Goal: Transaction & Acquisition: Download file/media

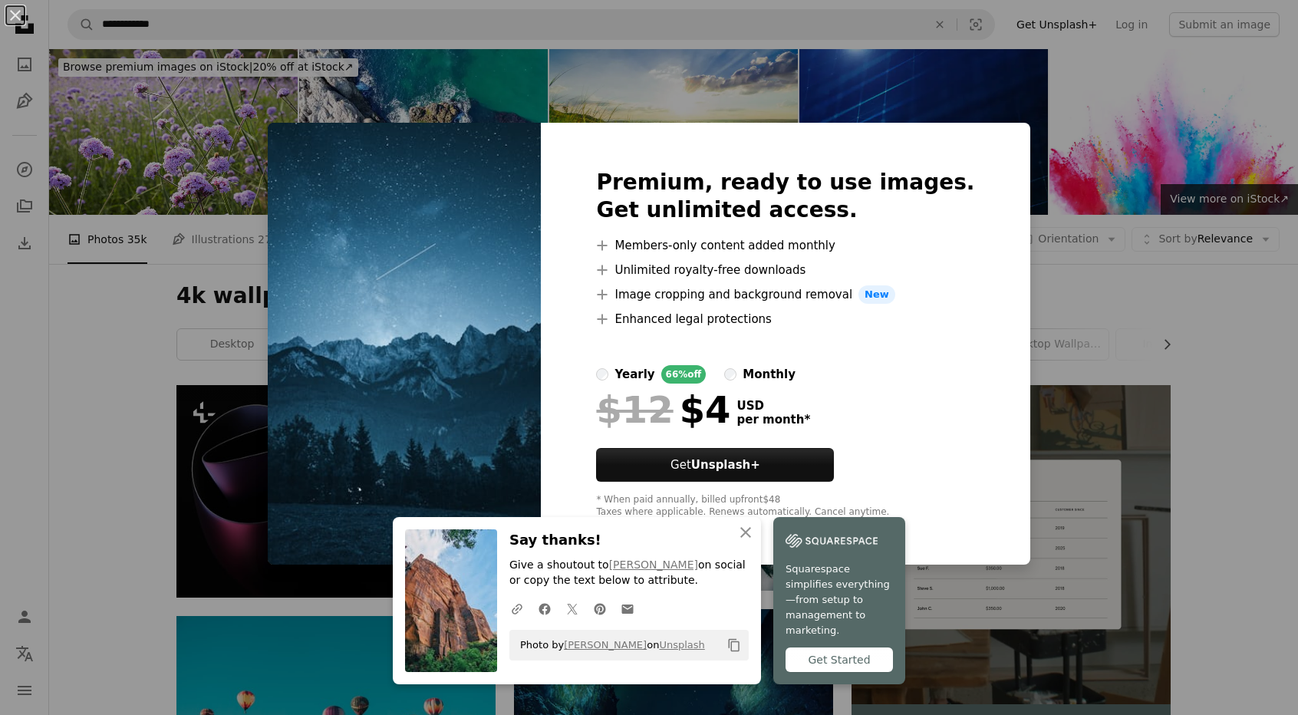
scroll to position [2597, 0]
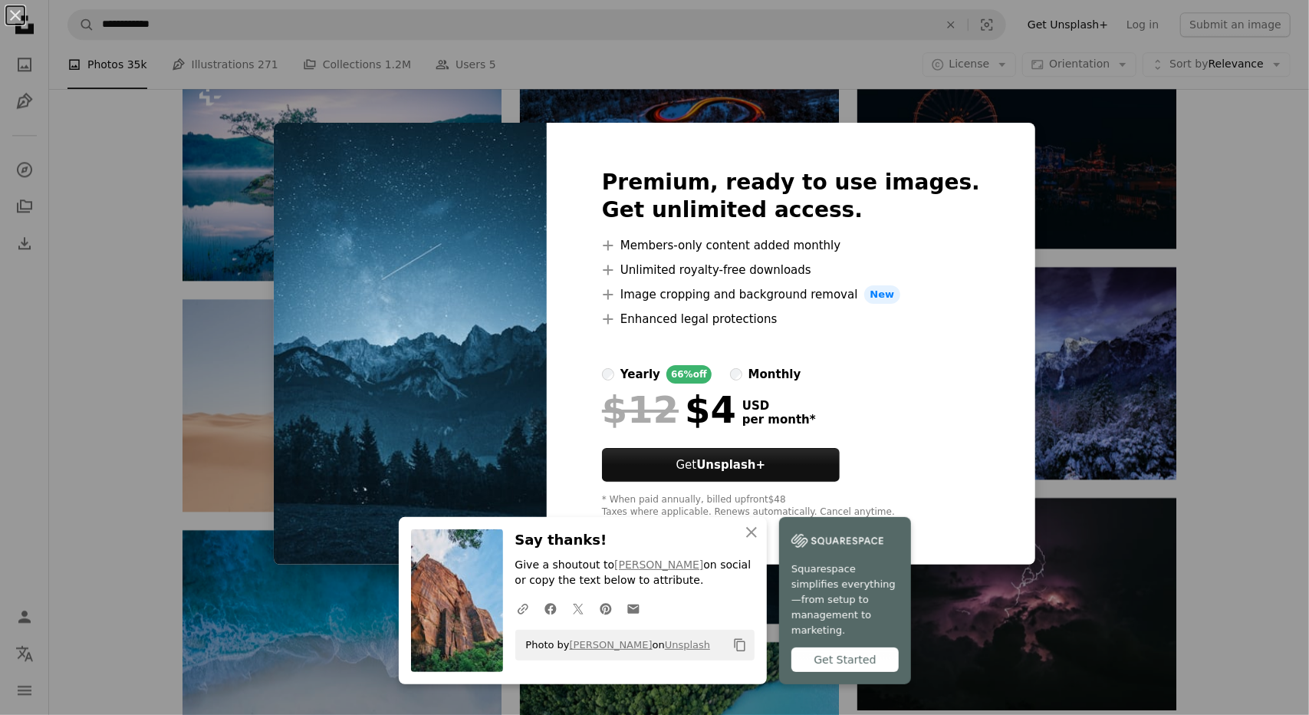
click at [1147, 255] on div "An X shape Premium, ready to use images. Get unlimited access. A plus sign Memb…" at bounding box center [654, 357] width 1309 height 715
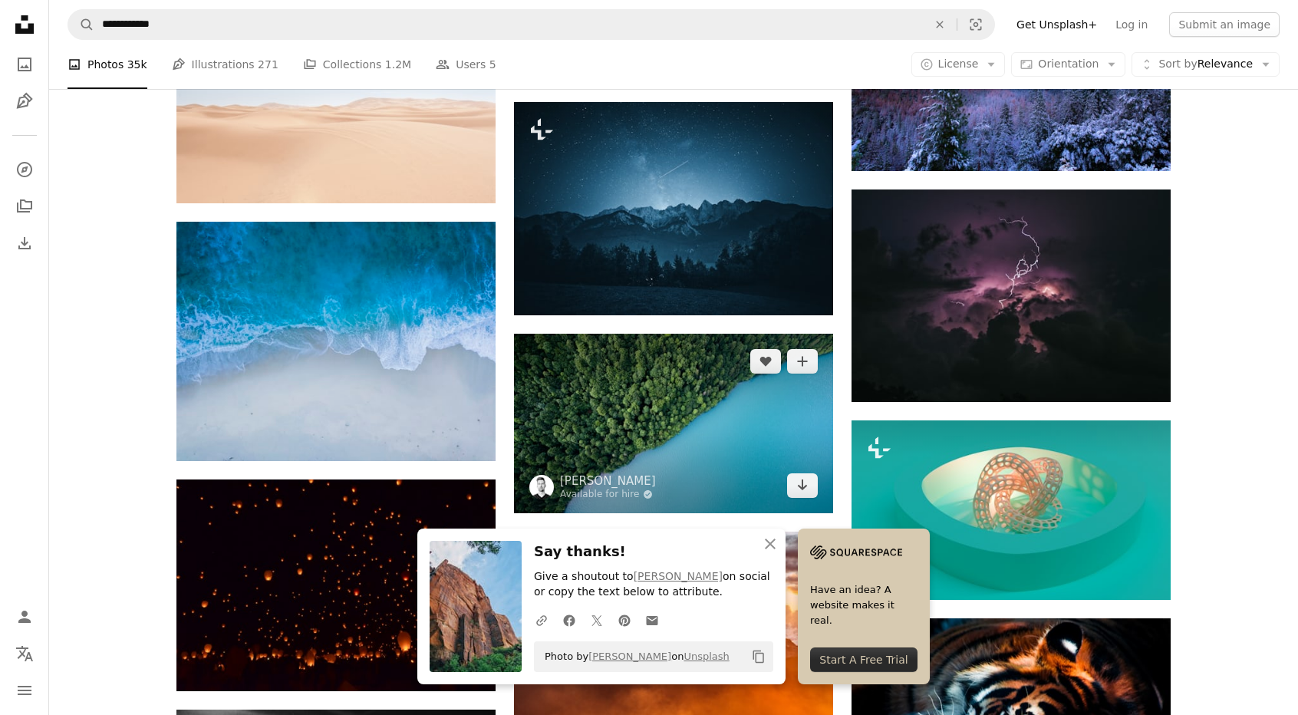
scroll to position [2981, 0]
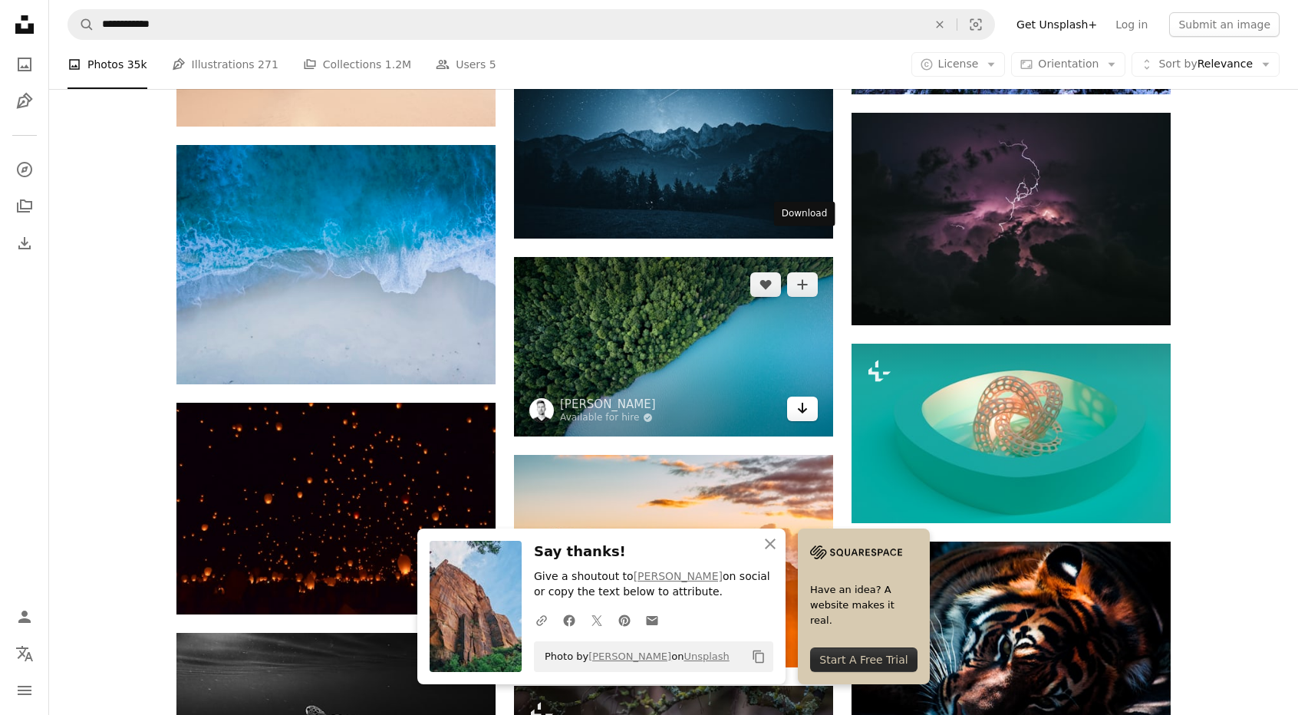
click at [796, 399] on icon "Arrow pointing down" at bounding box center [802, 408] width 12 height 18
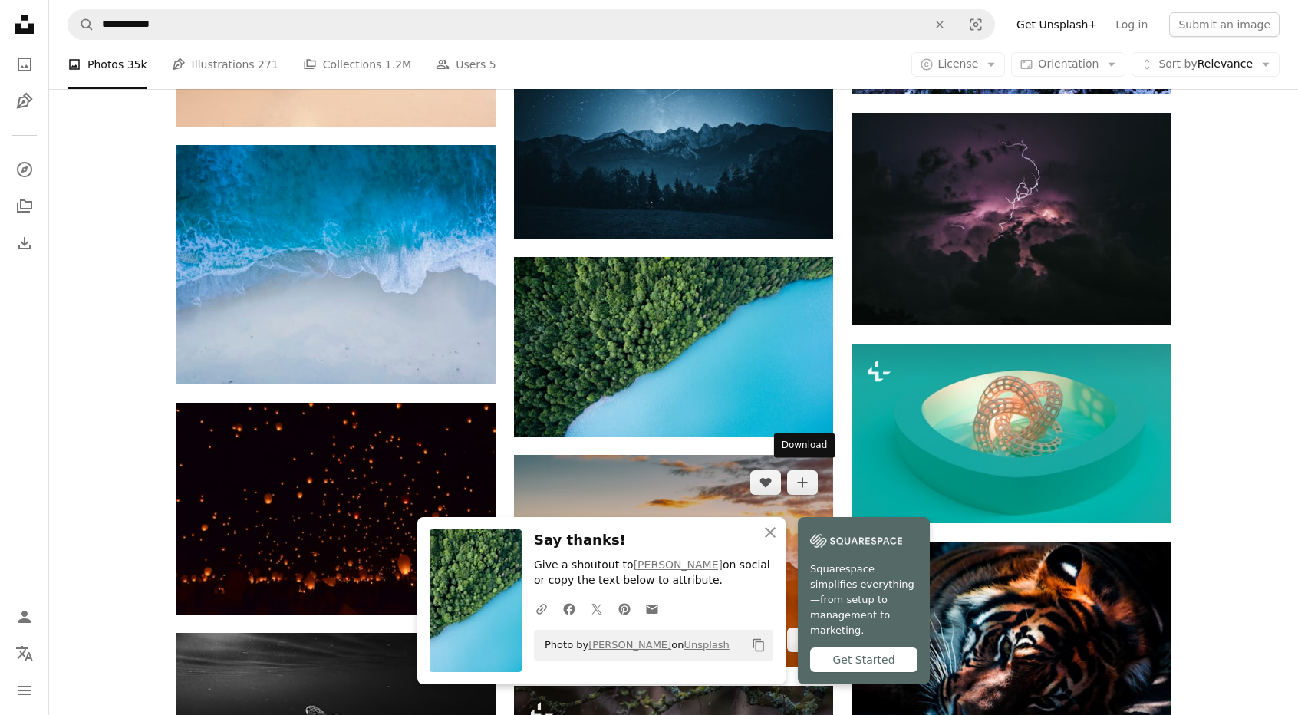
drag, startPoint x: 793, startPoint y: 478, endPoint x: 785, endPoint y: 476, distance: 7.8
click at [793, 627] on link "Arrow pointing down" at bounding box center [802, 639] width 31 height 25
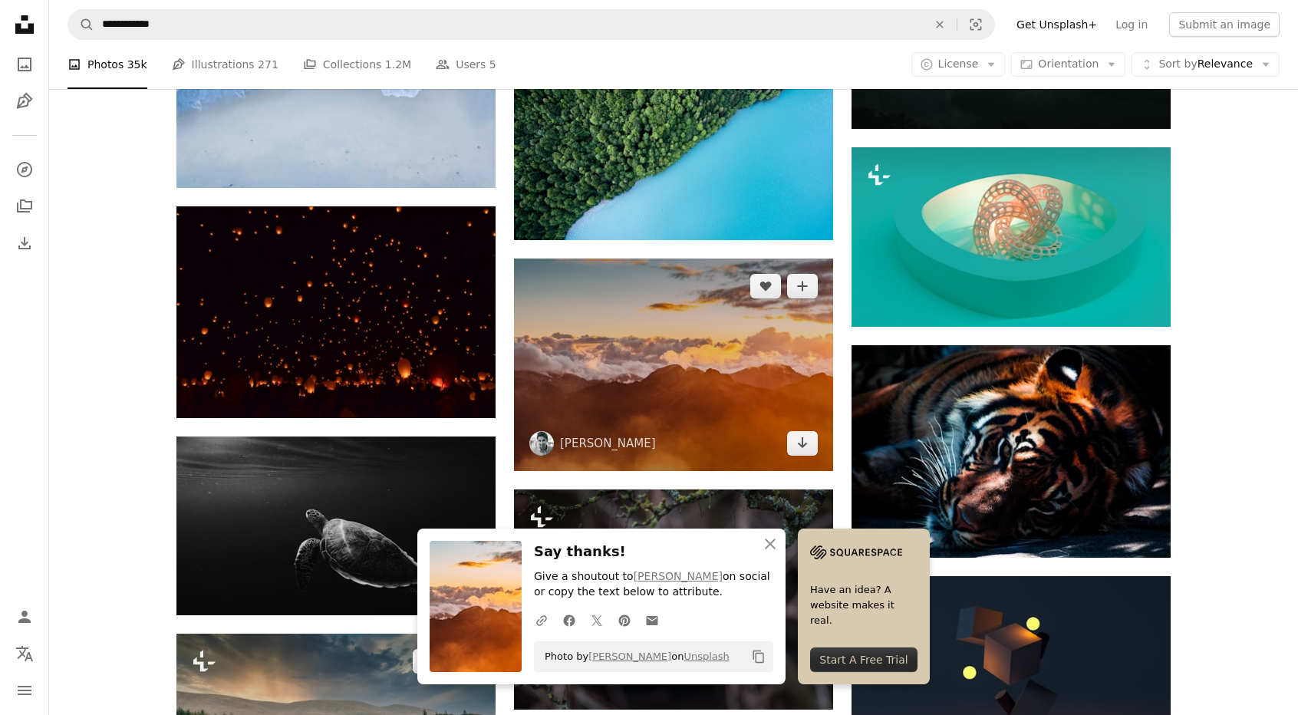
scroll to position [3288, 0]
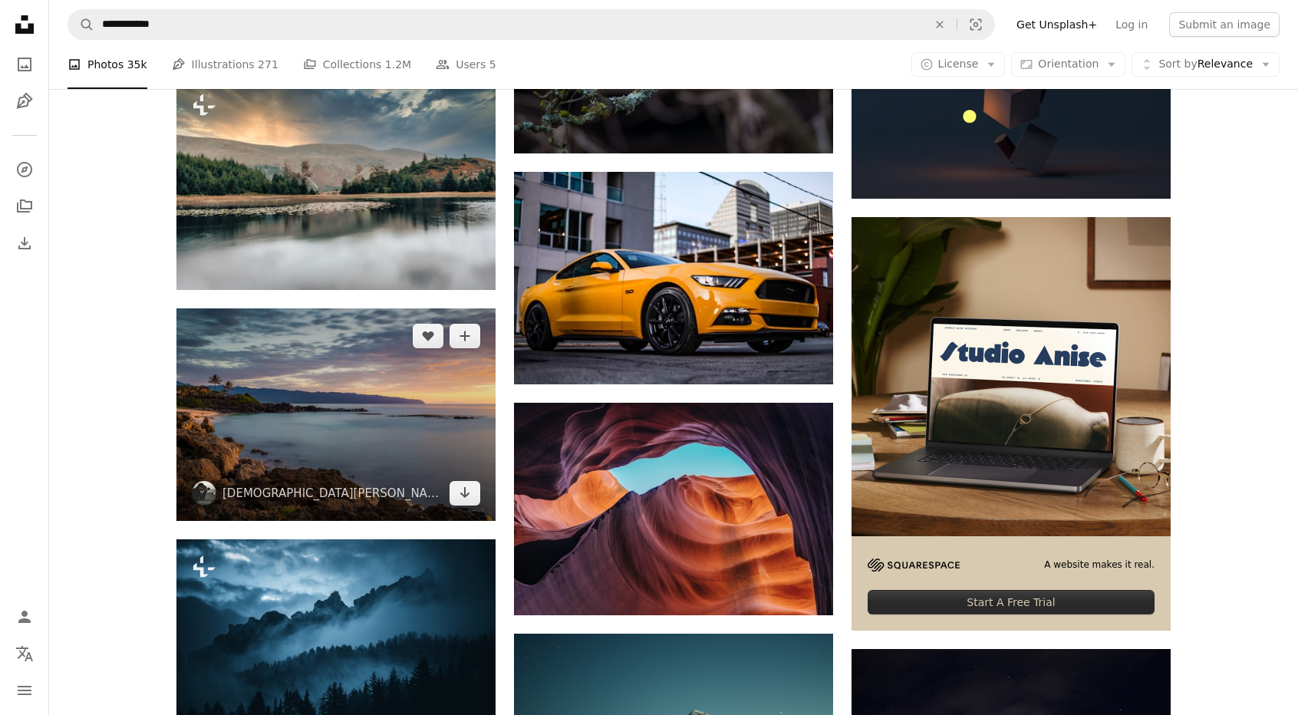
scroll to position [3748, 0]
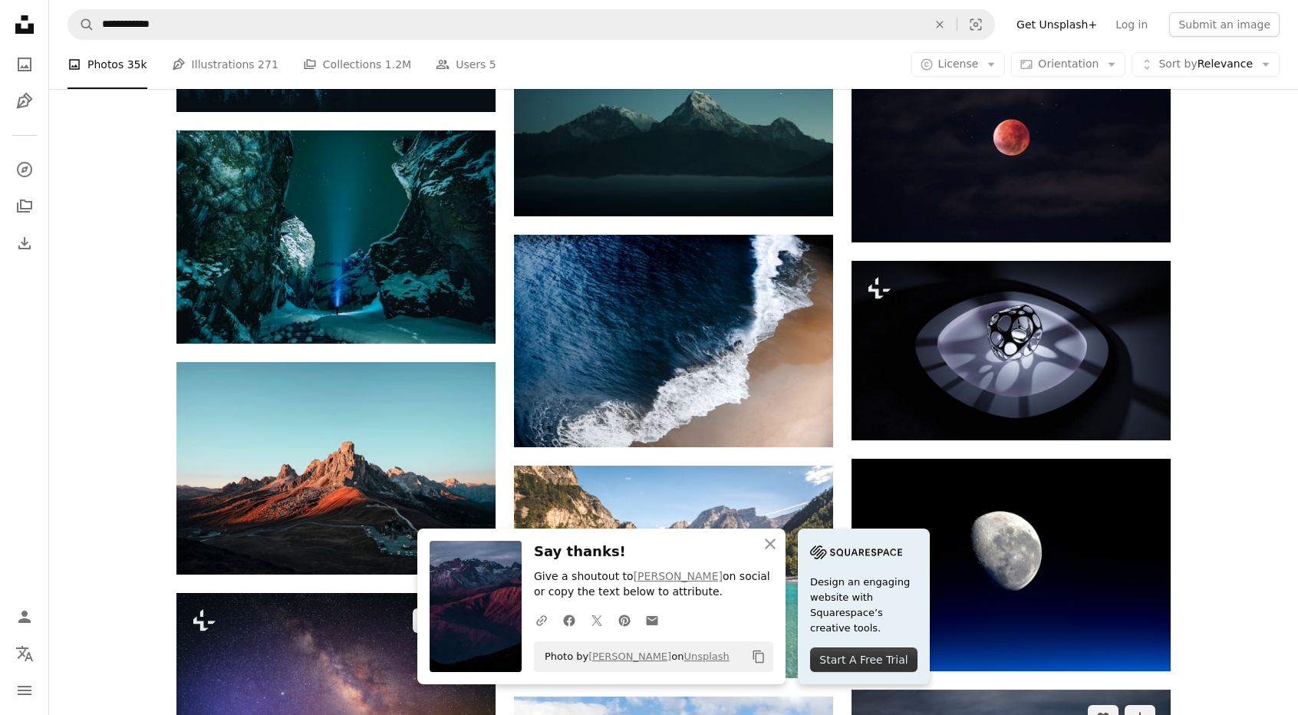
scroll to position [4361, 0]
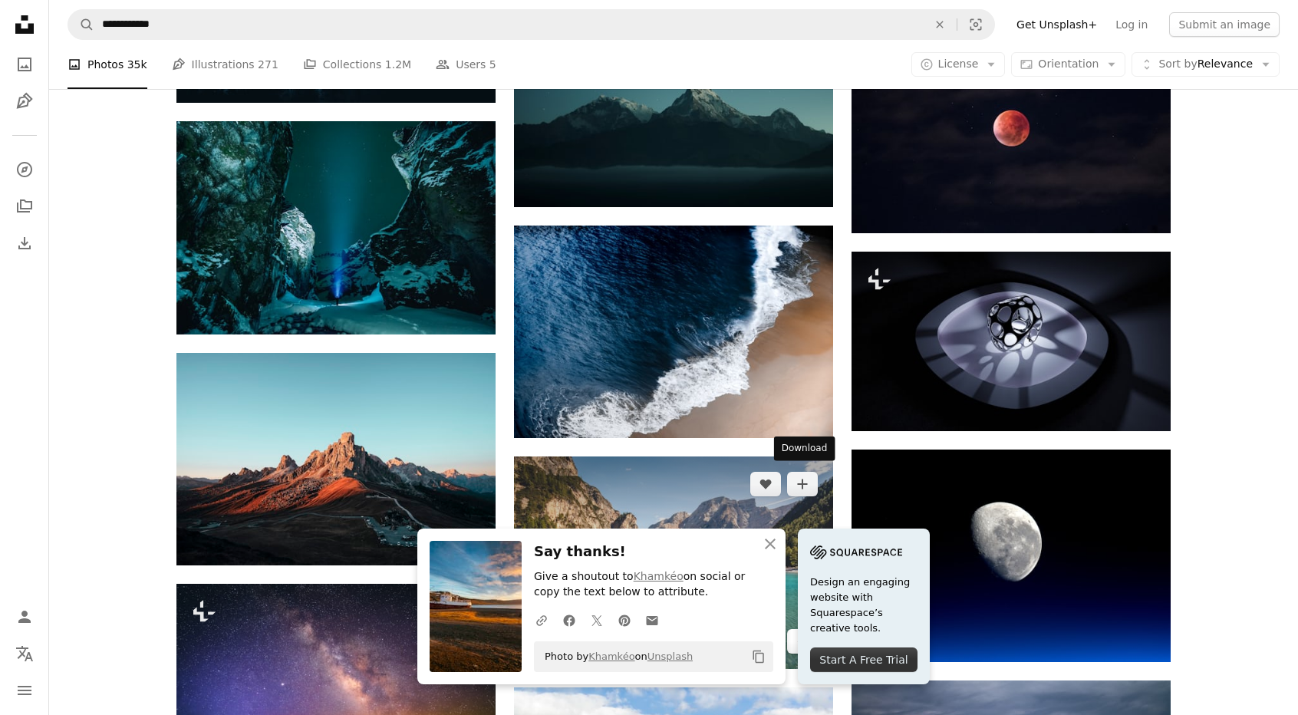
click at [810, 629] on link "Arrow pointing down" at bounding box center [802, 641] width 31 height 25
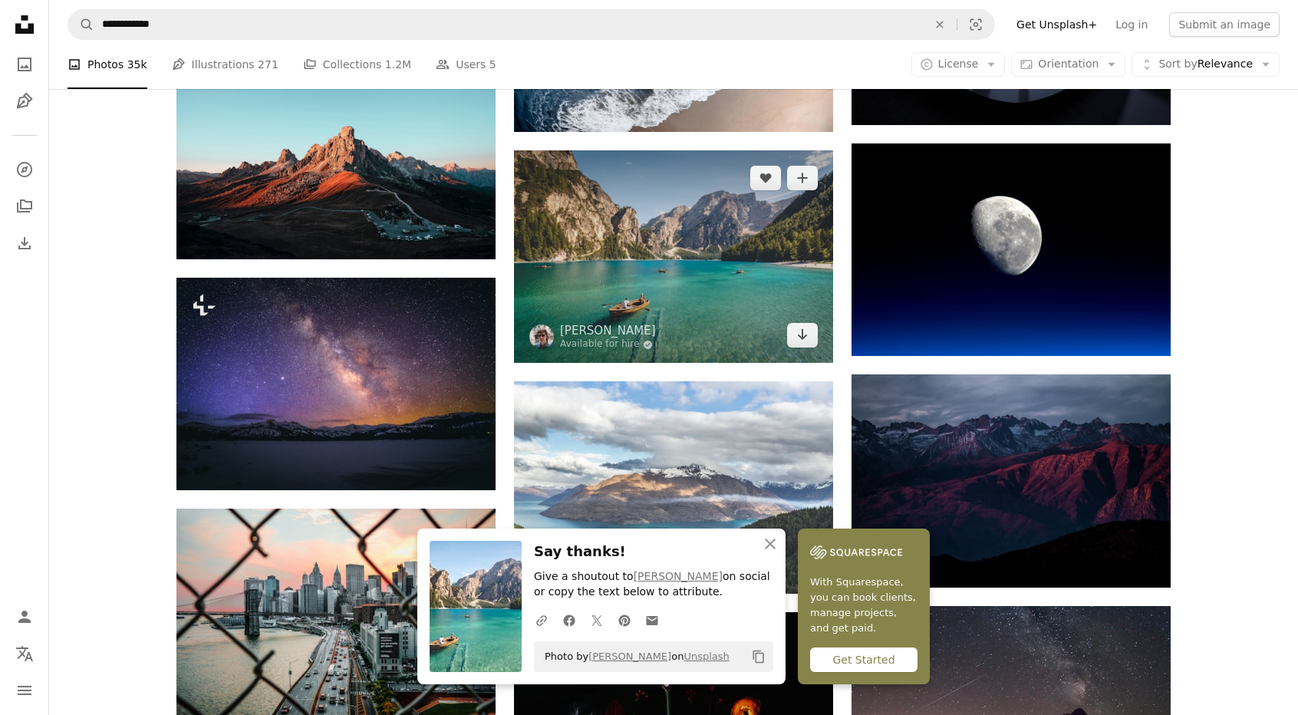
scroll to position [4668, 0]
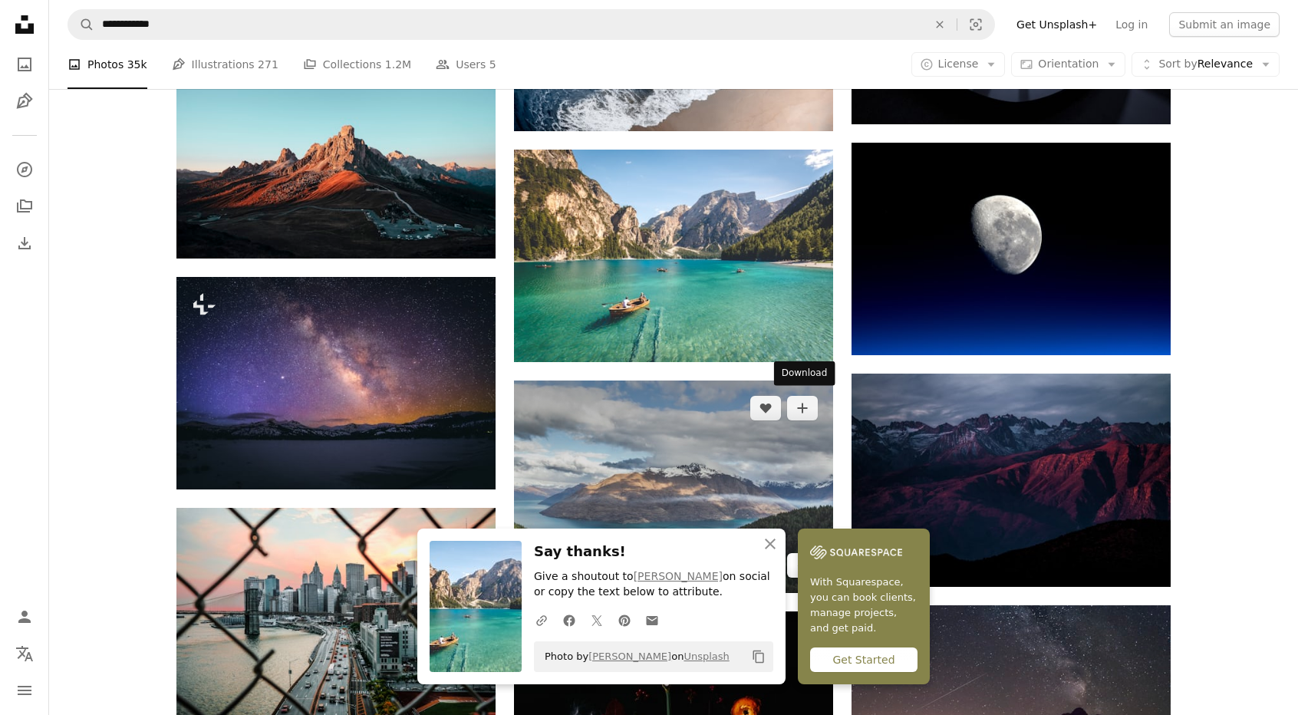
click at [798, 553] on link "Arrow pointing down" at bounding box center [802, 565] width 31 height 25
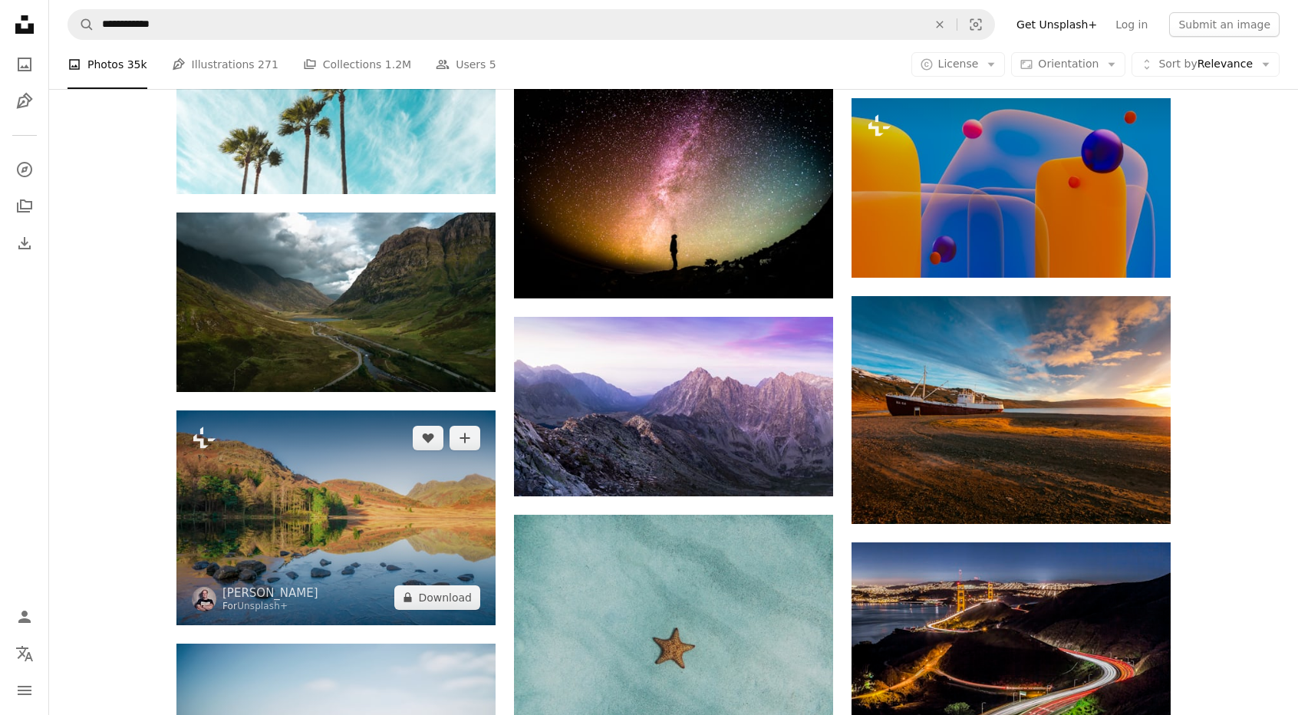
scroll to position [5435, 0]
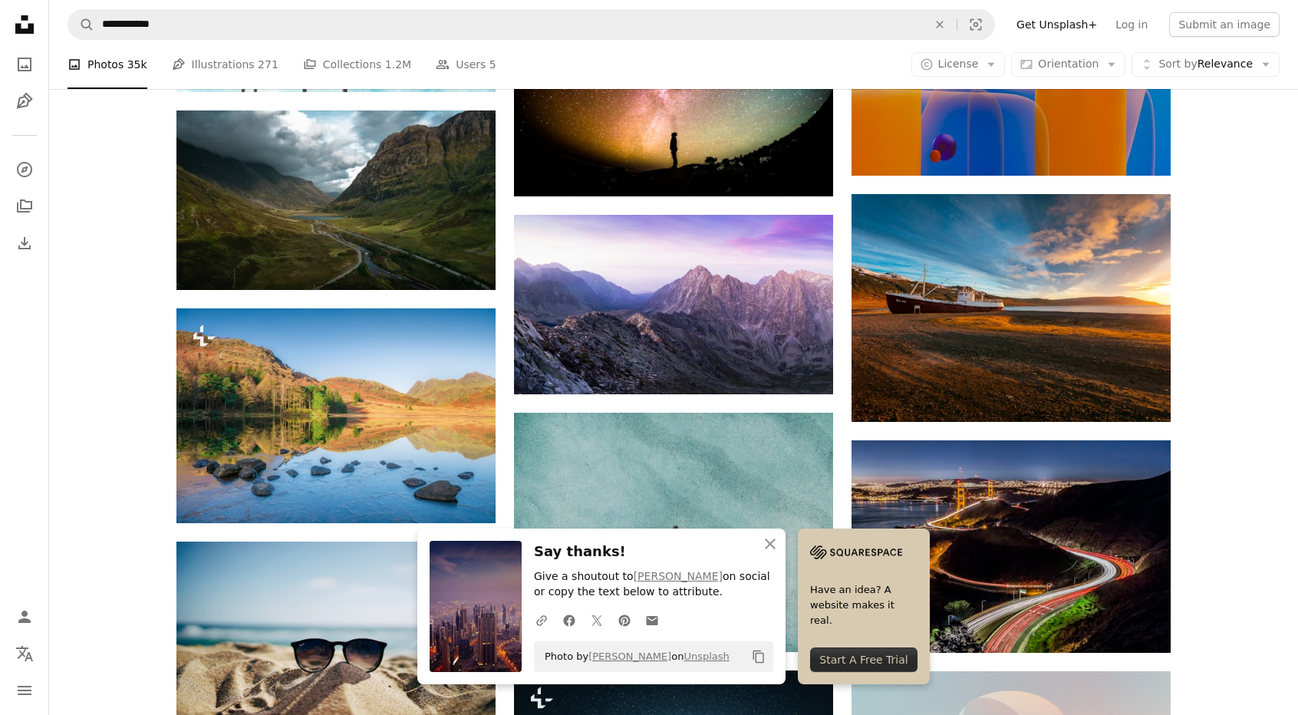
scroll to position [5589, 0]
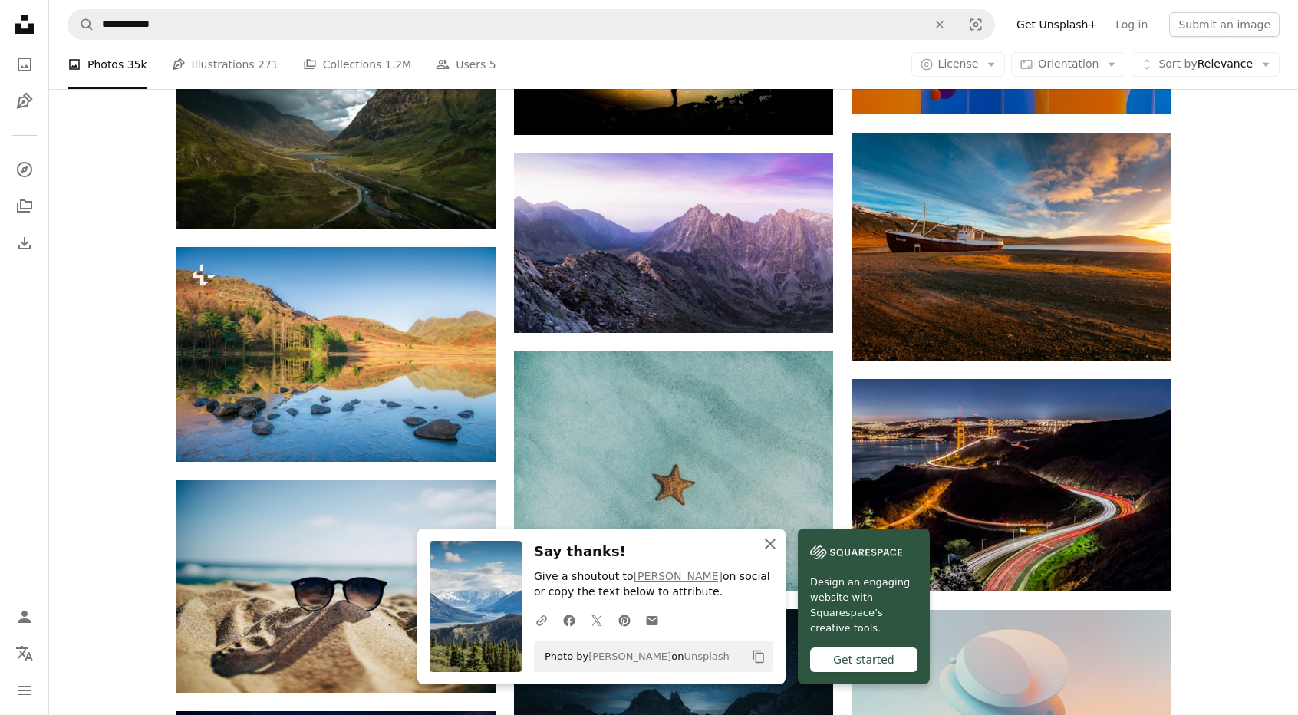
click at [775, 548] on icon "button" at bounding box center [770, 543] width 11 height 11
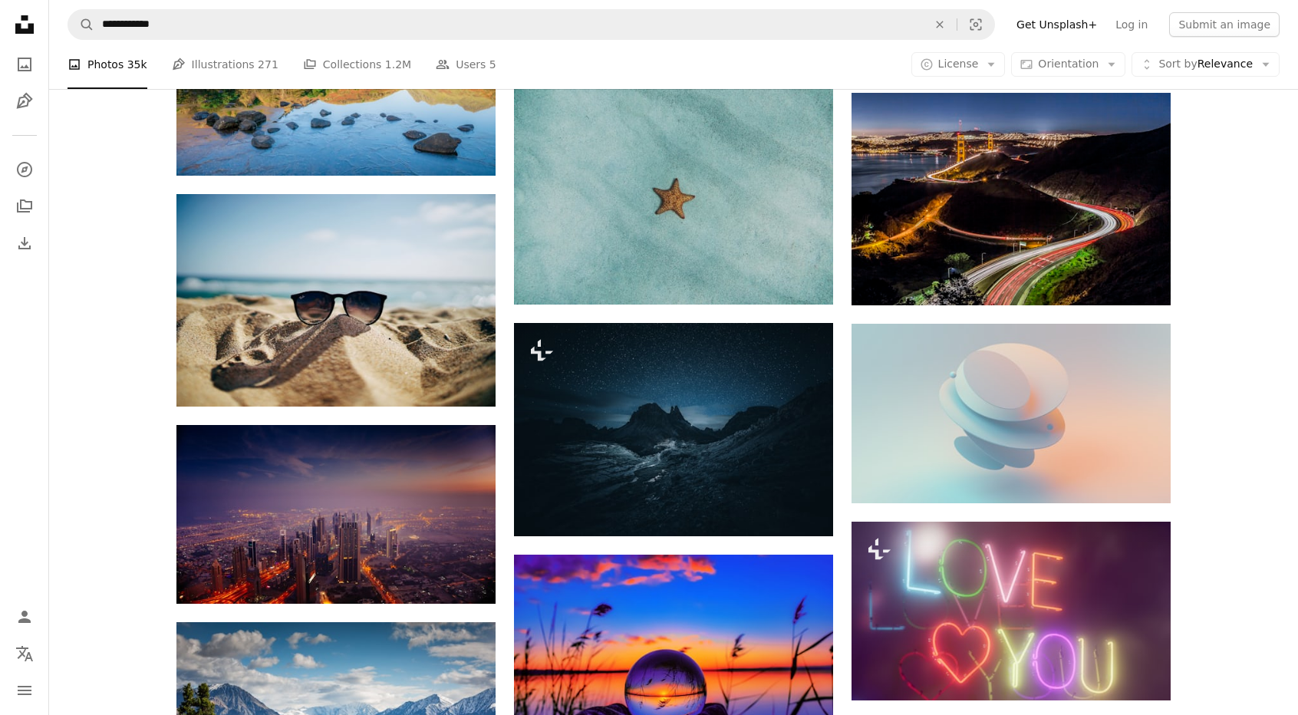
scroll to position [5895, 0]
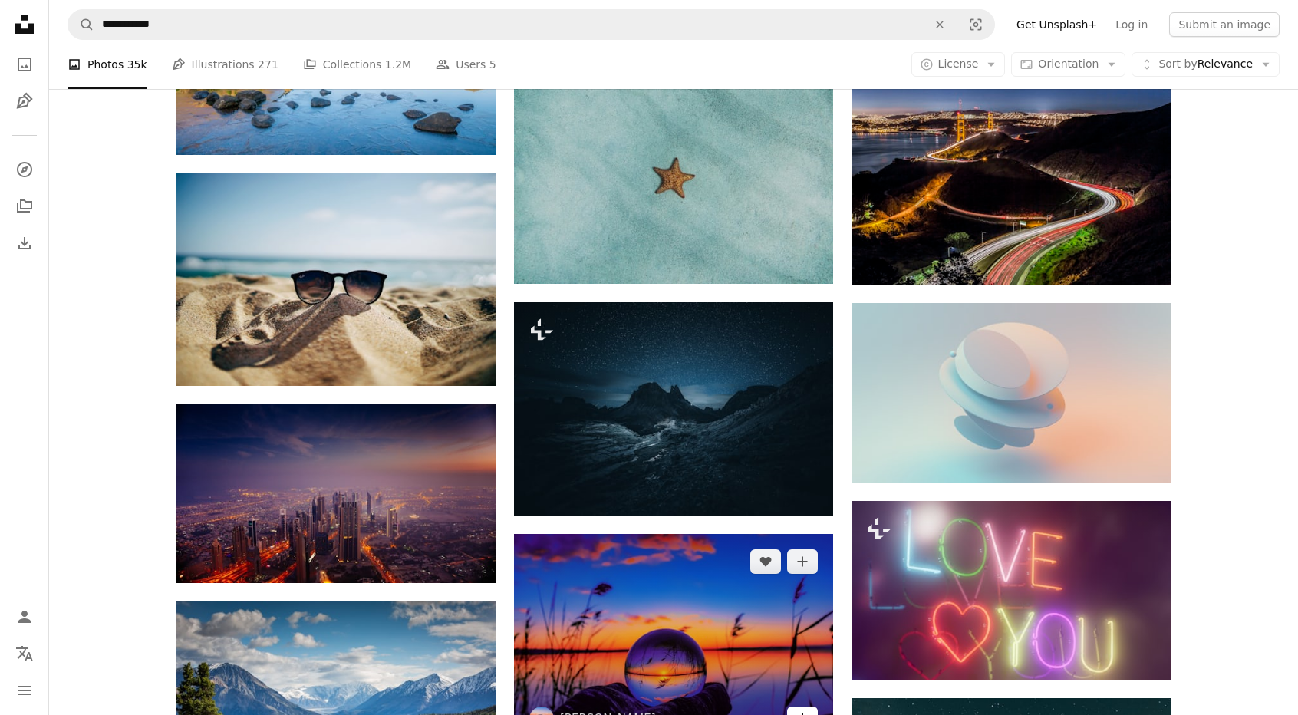
click at [789, 706] on link "Arrow pointing down" at bounding box center [802, 718] width 31 height 25
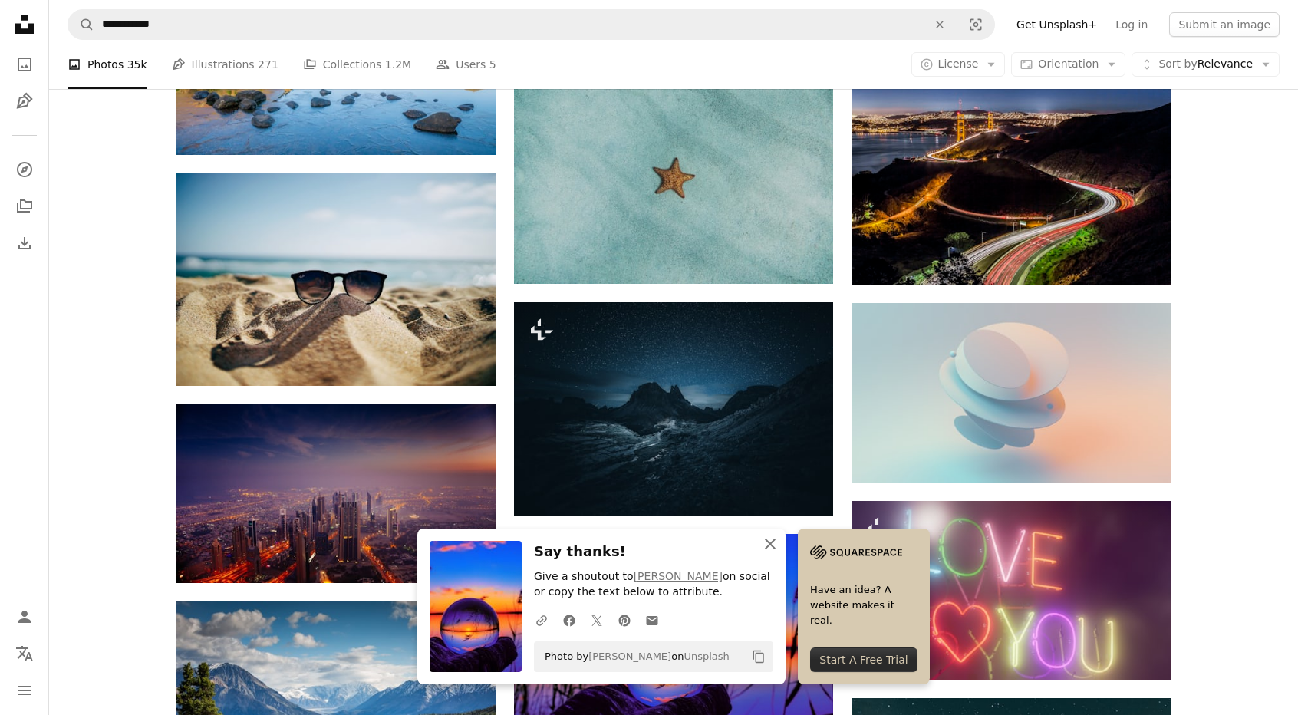
click at [779, 543] on icon "An X shape" at bounding box center [770, 544] width 18 height 18
